Goal: Browse casually: Explore the website without a specific task or goal

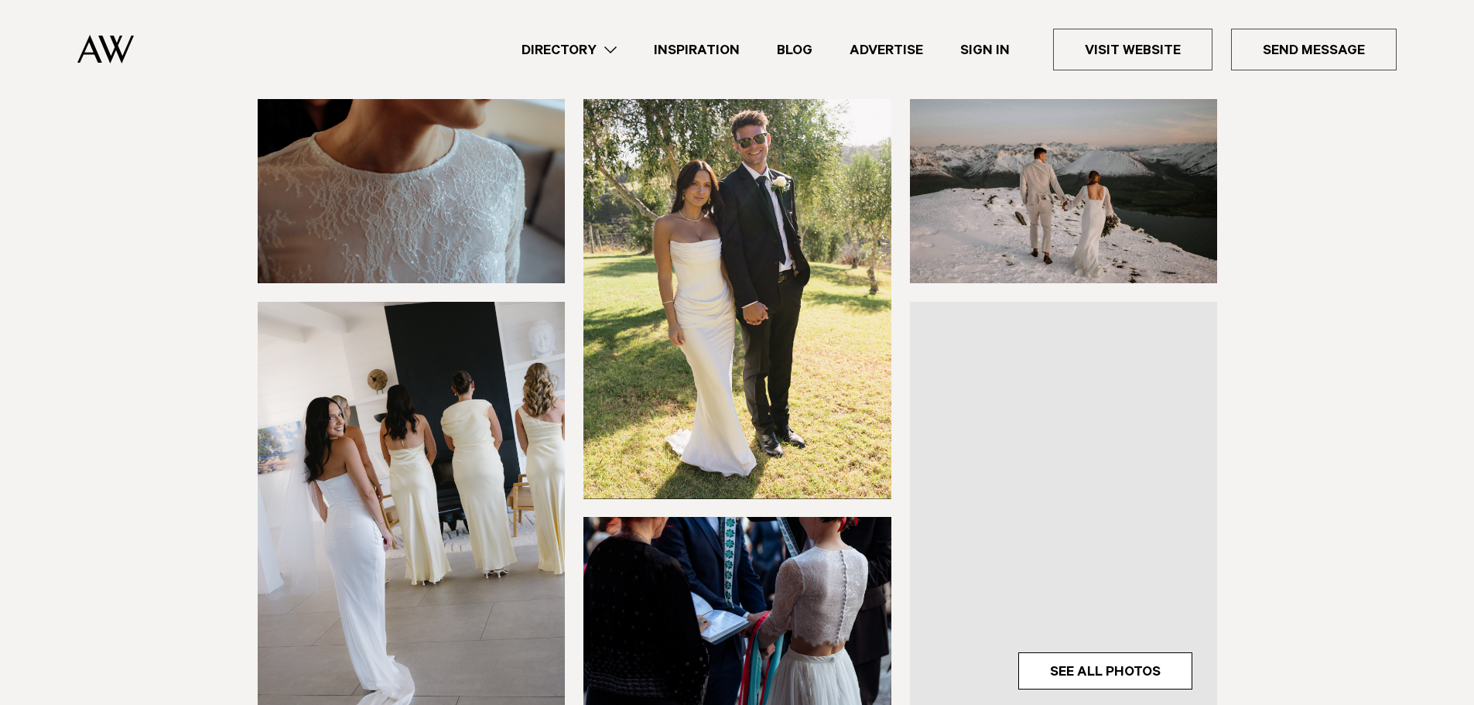
scroll to position [232, 0]
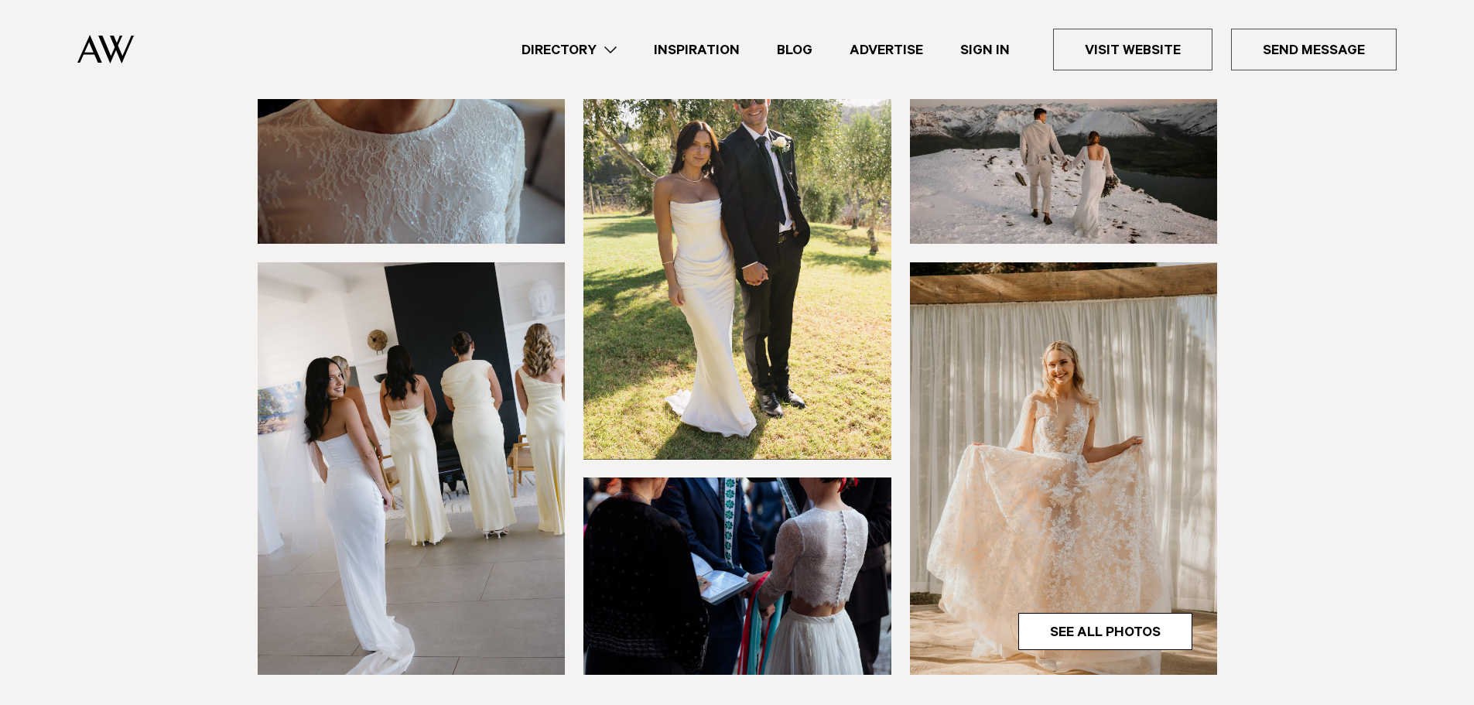
click at [1076, 458] on img at bounding box center [1064, 468] width 308 height 412
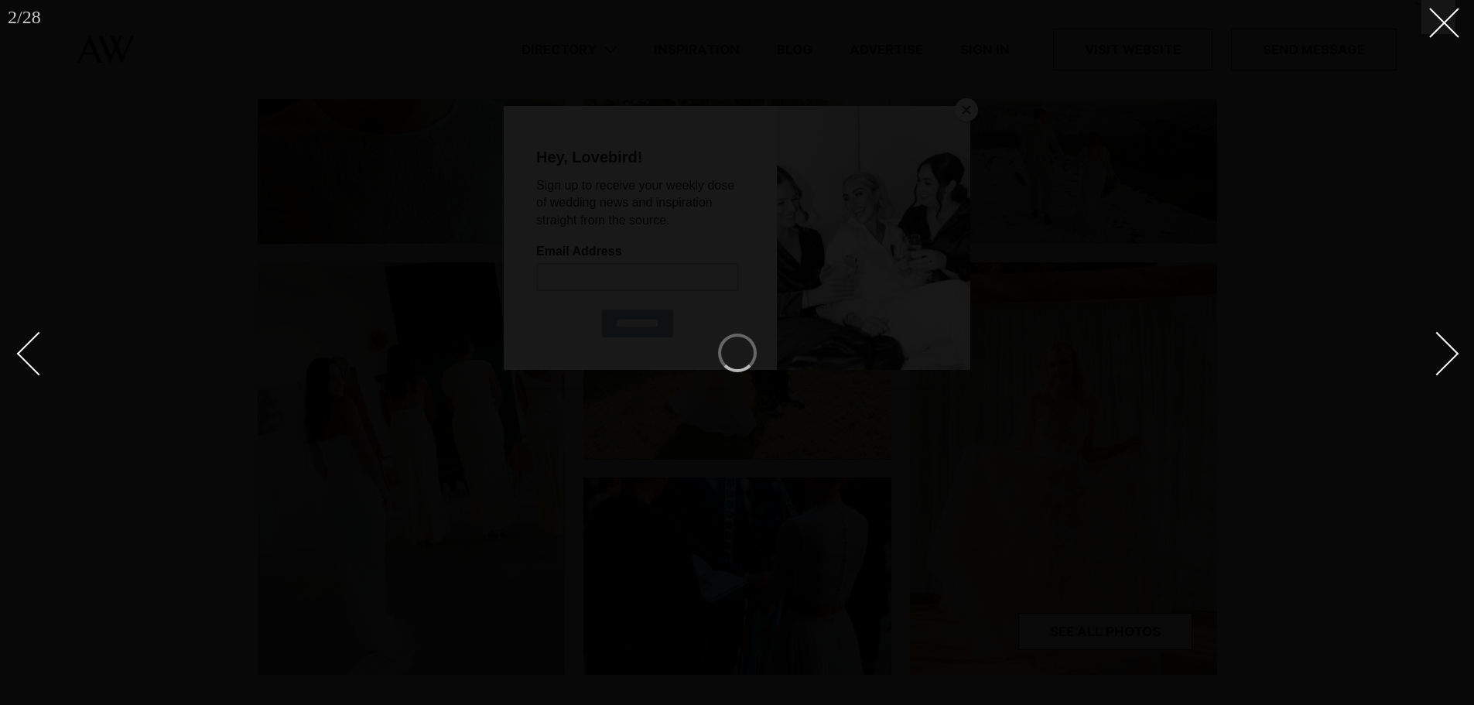
click at [1420, 12] on div "`" at bounding box center [1434, 17] width 41 height 34
click at [1433, 22] on icon at bounding box center [1438, 17] width 19 height 19
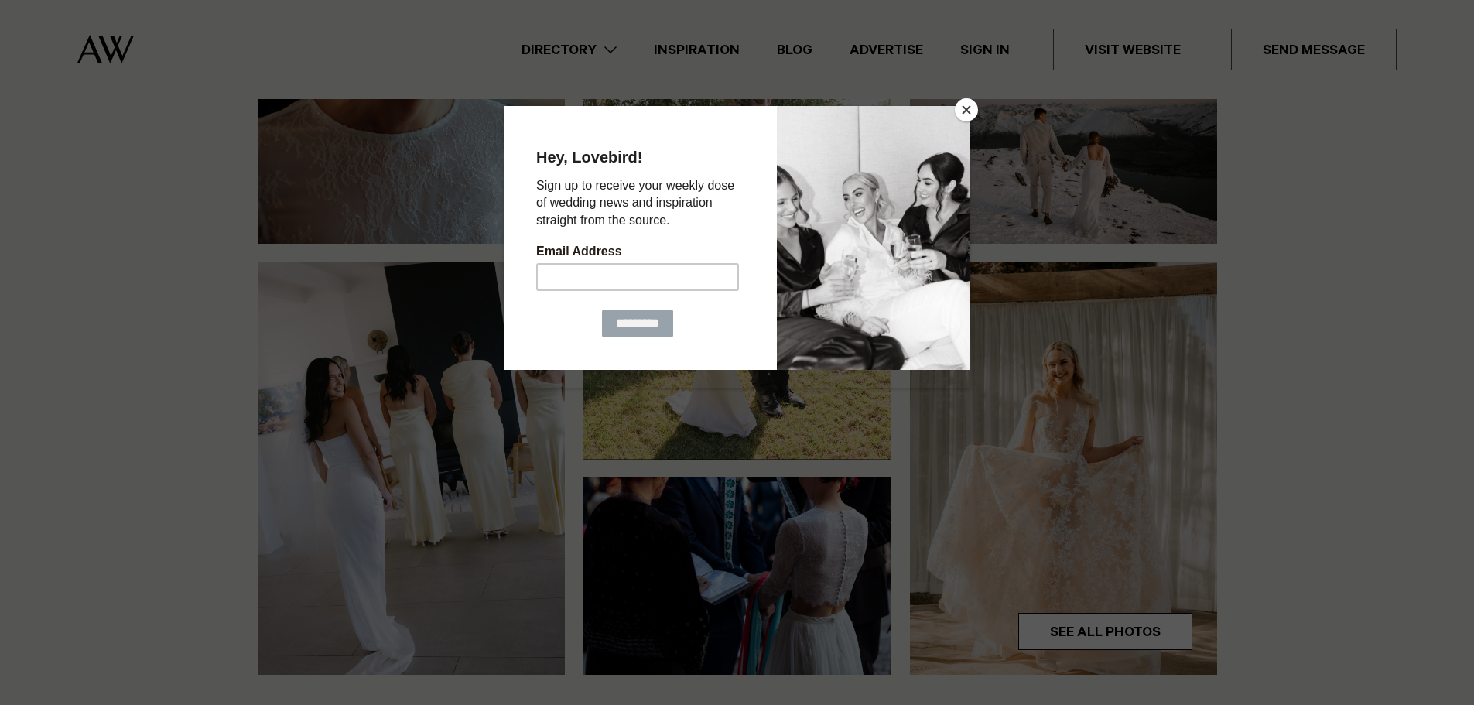
click at [971, 114] on button "Close" at bounding box center [966, 109] width 23 height 23
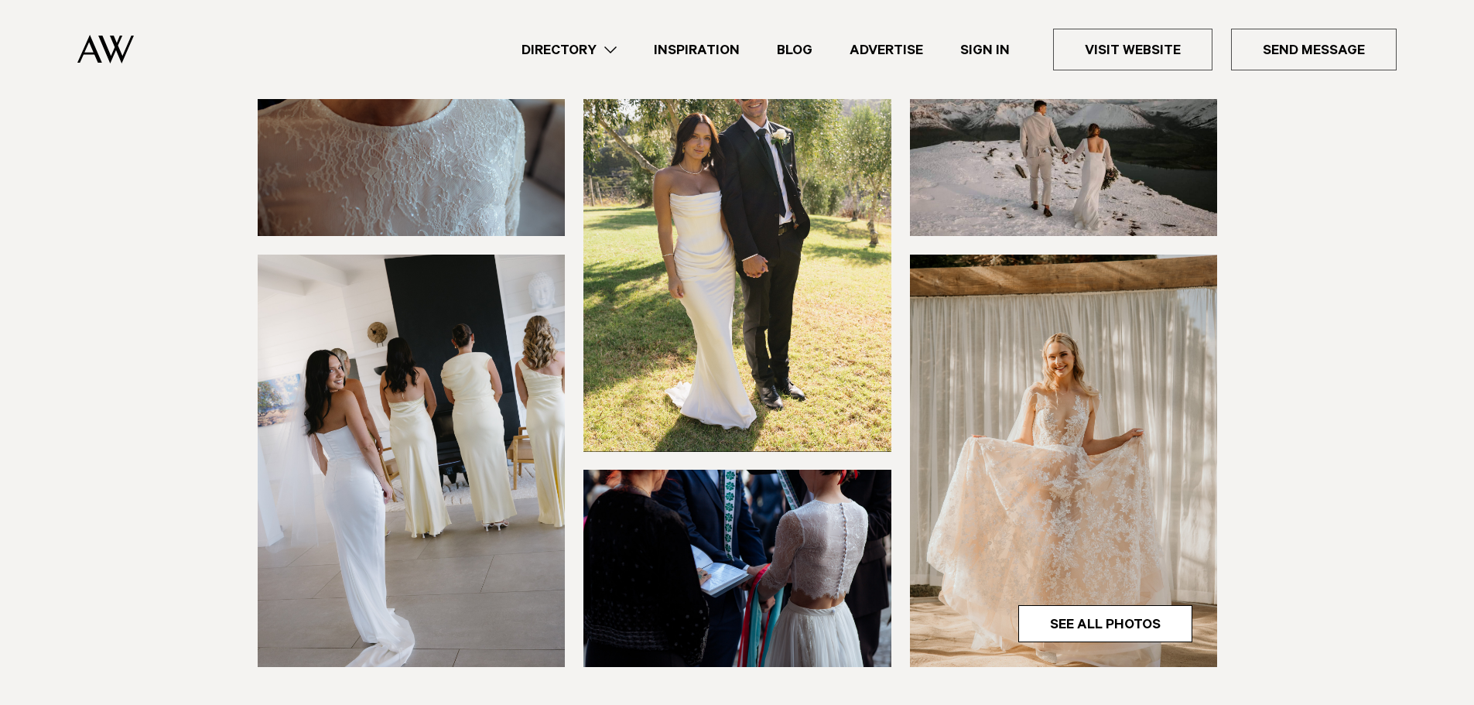
scroll to position [309, 0]
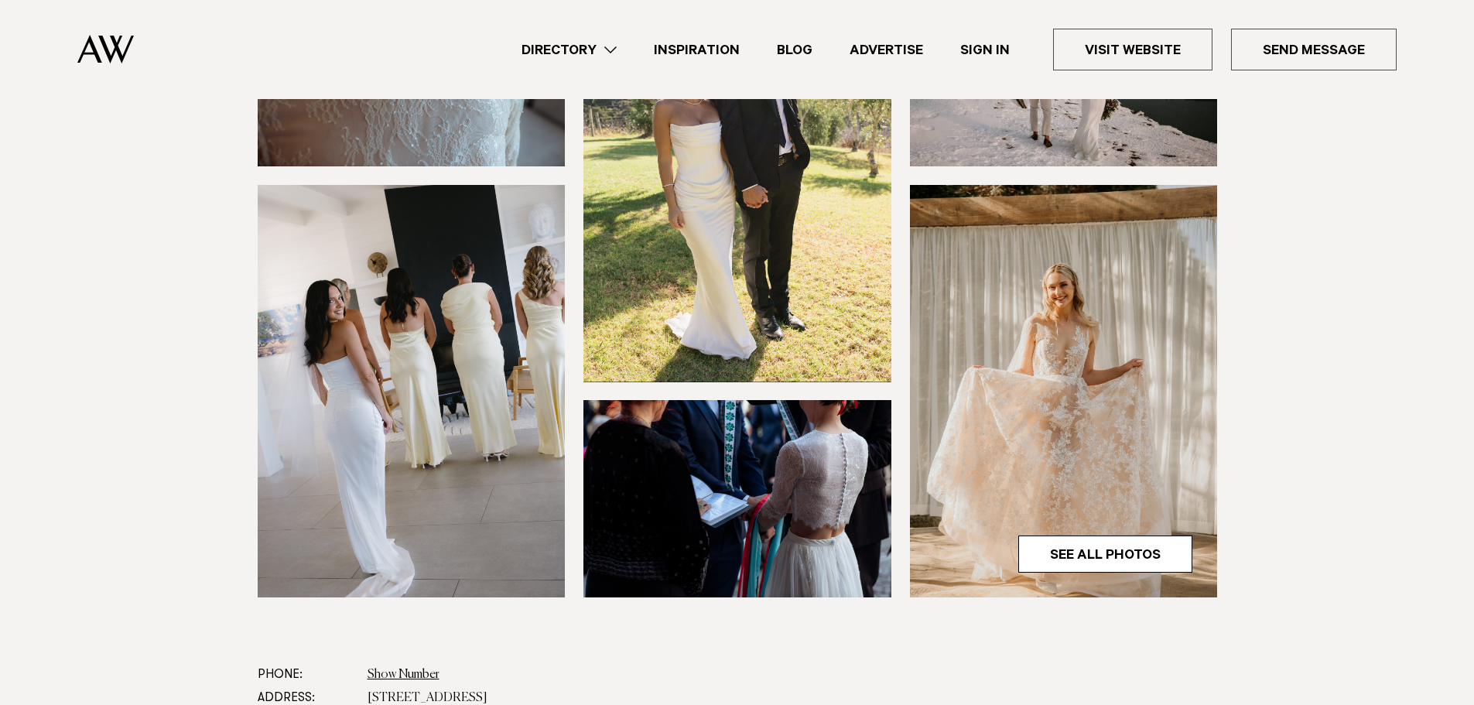
click at [1013, 416] on img at bounding box center [1064, 391] width 308 height 412
